Goal: Complete application form: Complete application form

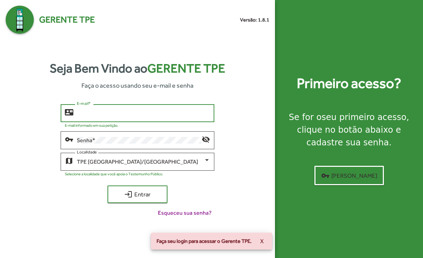
type input "**********"
click at [137, 194] on button "login Entrar" at bounding box center [138, 195] width 60 height 18
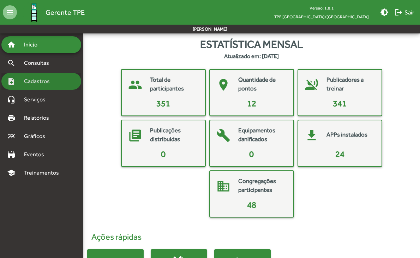
click at [32, 81] on span "Cadastros" at bounding box center [39, 81] width 39 height 8
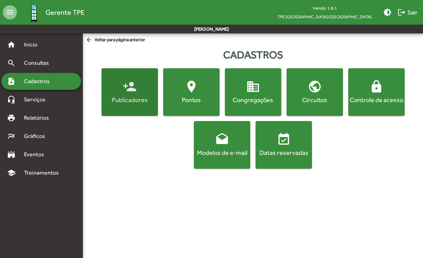
click at [130, 90] on mat-icon "person_add" at bounding box center [130, 87] width 14 height 14
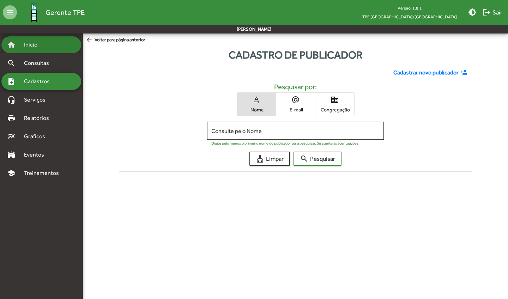
click at [38, 50] on div "home Início" at bounding box center [41, 44] width 80 height 17
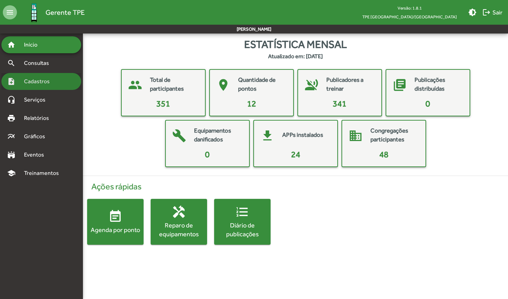
click at [43, 82] on span "Cadastros" at bounding box center [39, 81] width 39 height 8
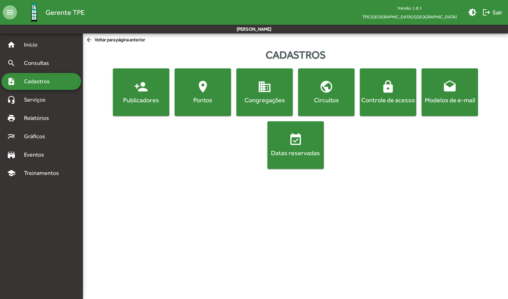
click at [140, 92] on mat-icon "person_add" at bounding box center [141, 87] width 14 height 14
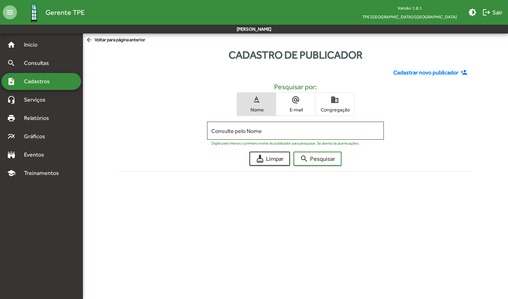
click at [423, 73] on span "Cadastrar novo publicador" at bounding box center [425, 72] width 65 height 8
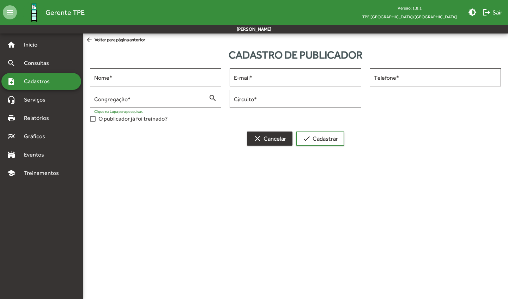
click at [265, 141] on span "clear Cancelar" at bounding box center [269, 138] width 33 height 13
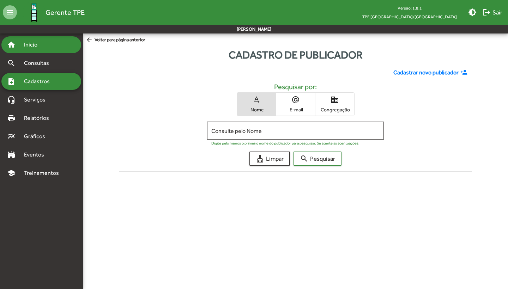
click at [22, 46] on span "Início" at bounding box center [34, 45] width 28 height 8
